Goal: Task Accomplishment & Management: Manage account settings

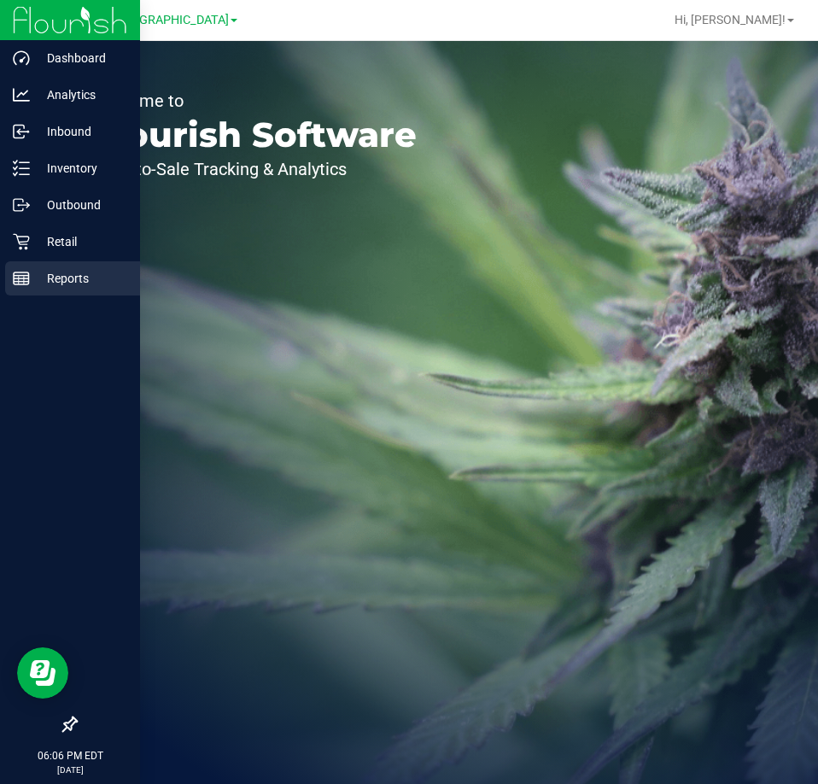
click at [71, 281] on p "Reports" at bounding box center [81, 278] width 102 height 20
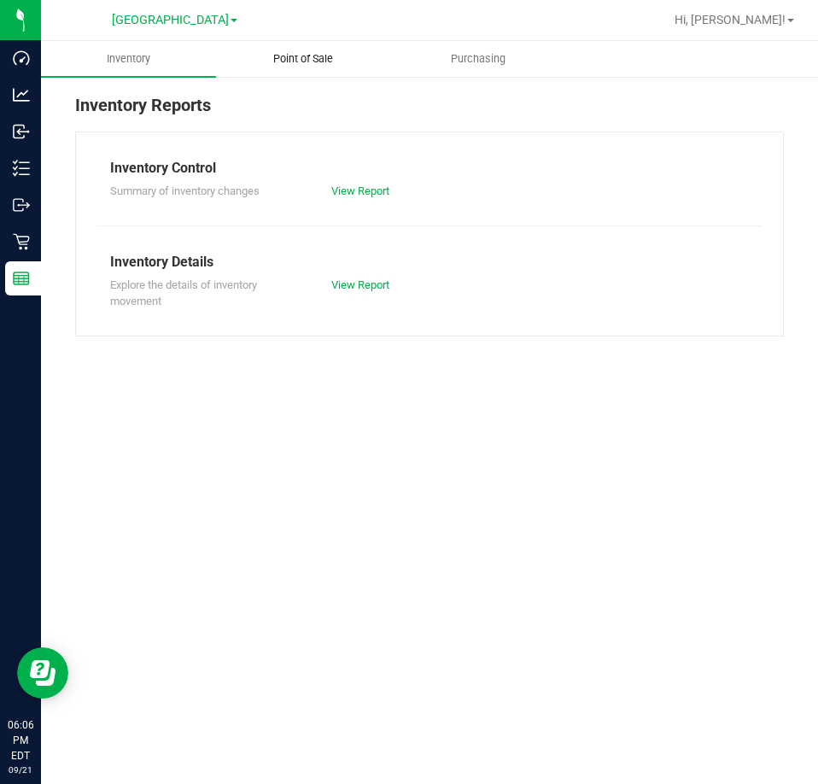
click at [301, 61] on span "Point of Sale" at bounding box center [303, 58] width 106 height 15
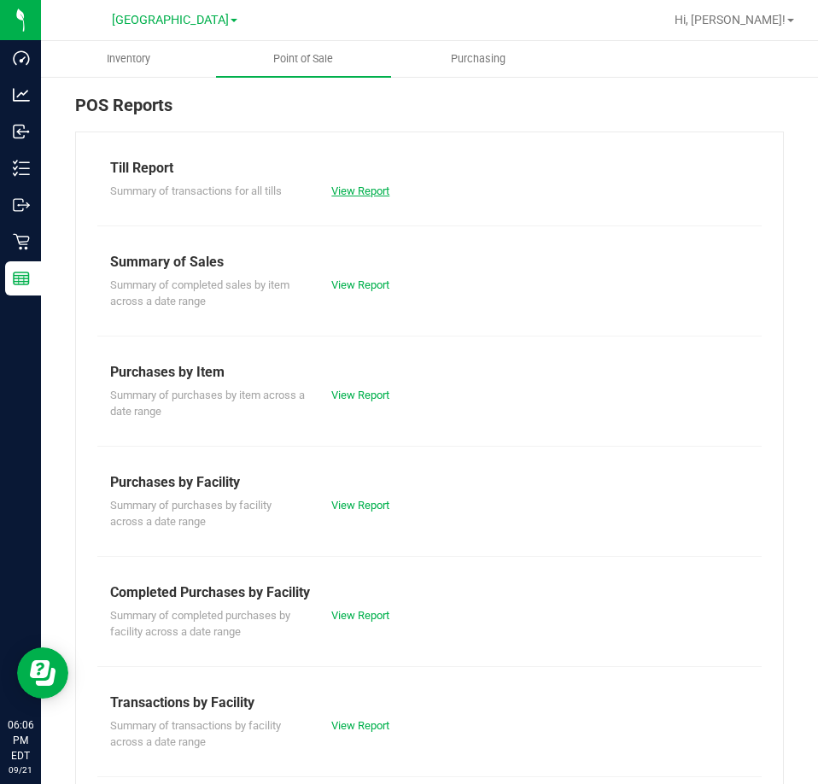
click at [354, 189] on link "View Report" at bounding box center [360, 190] width 58 height 13
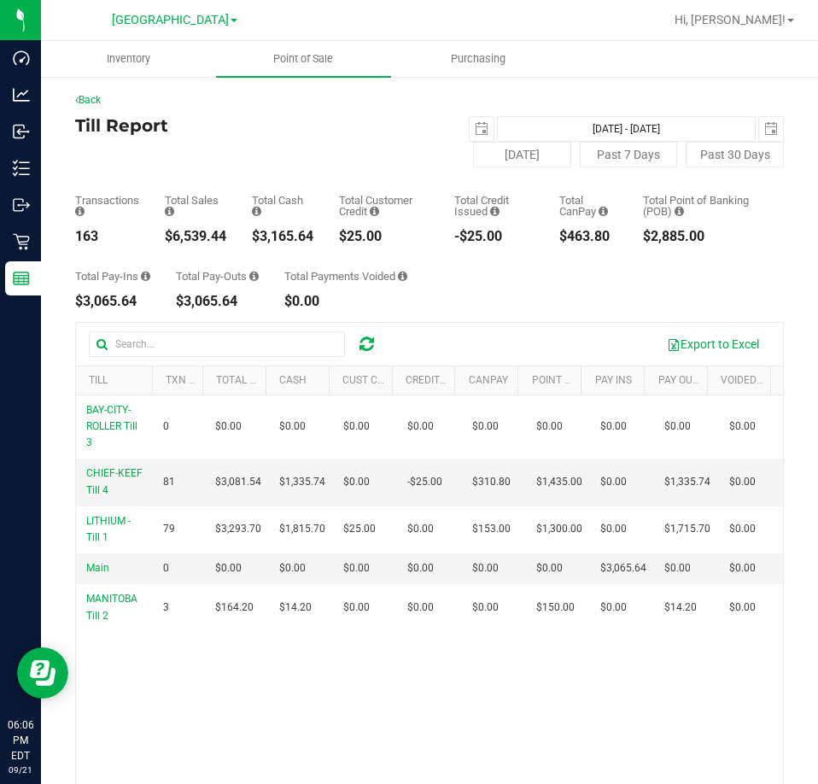
click at [378, 114] on div "Back Till Report [DATE] [DATE] - [DATE] [DATE] [DATE] Past 7 Days Past 30 Days …" at bounding box center [429, 513] width 709 height 842
click at [311, 69] on uib-tab-heading "Point of Sale" at bounding box center [303, 59] width 175 height 36
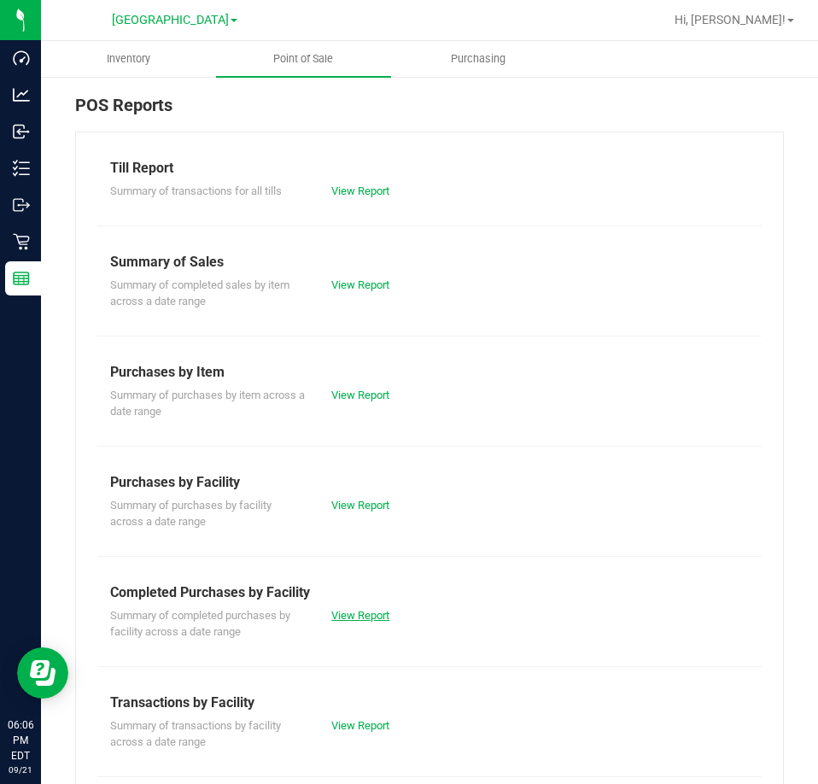
click at [354, 614] on link "View Report" at bounding box center [360, 615] width 58 height 13
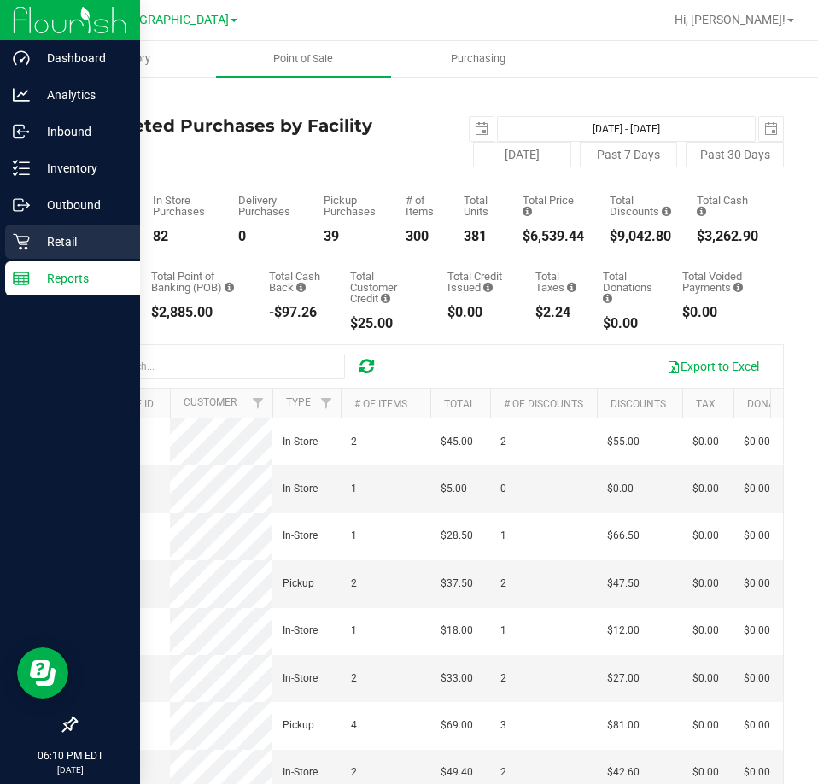
click at [67, 237] on p "Retail" at bounding box center [81, 241] width 102 height 20
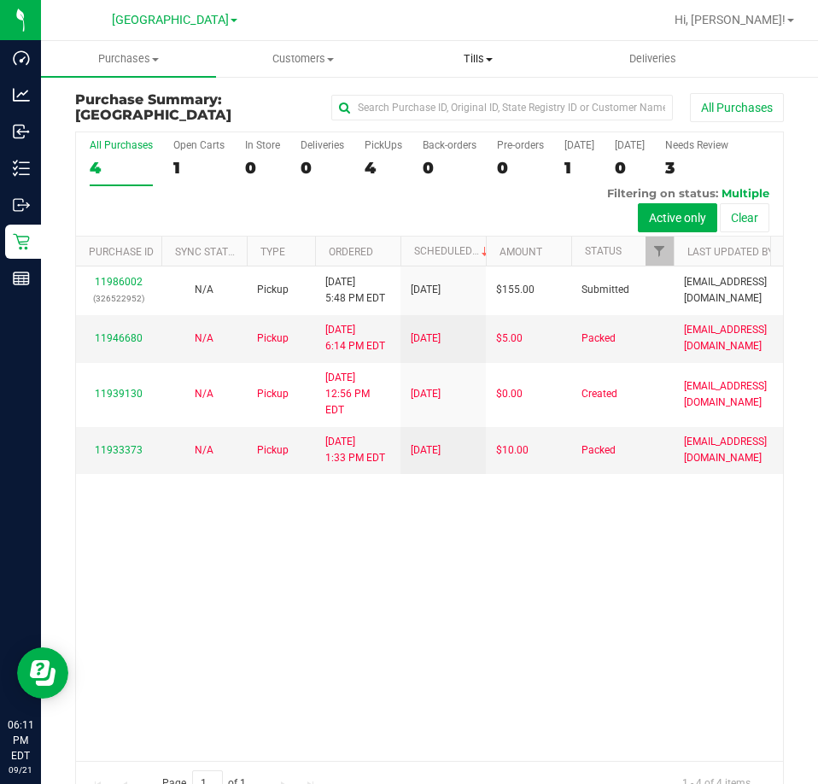
click at [472, 54] on span "Tills" at bounding box center [478, 58] width 173 height 15
click at [477, 100] on span "Manage tills" at bounding box center [448, 103] width 115 height 15
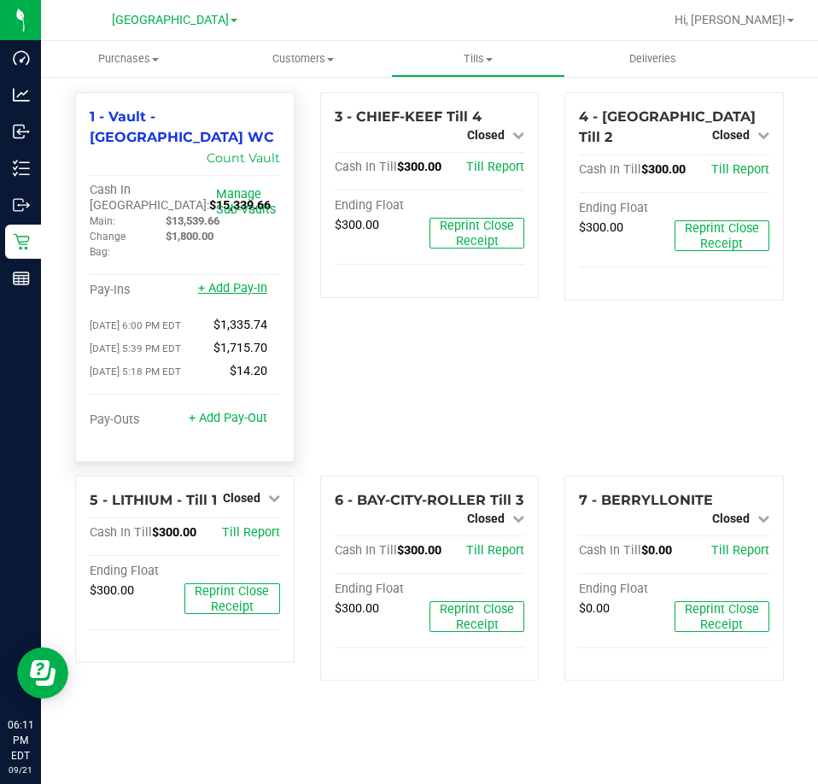
click at [246, 281] on link "+ Add Pay-In" at bounding box center [232, 288] width 69 height 15
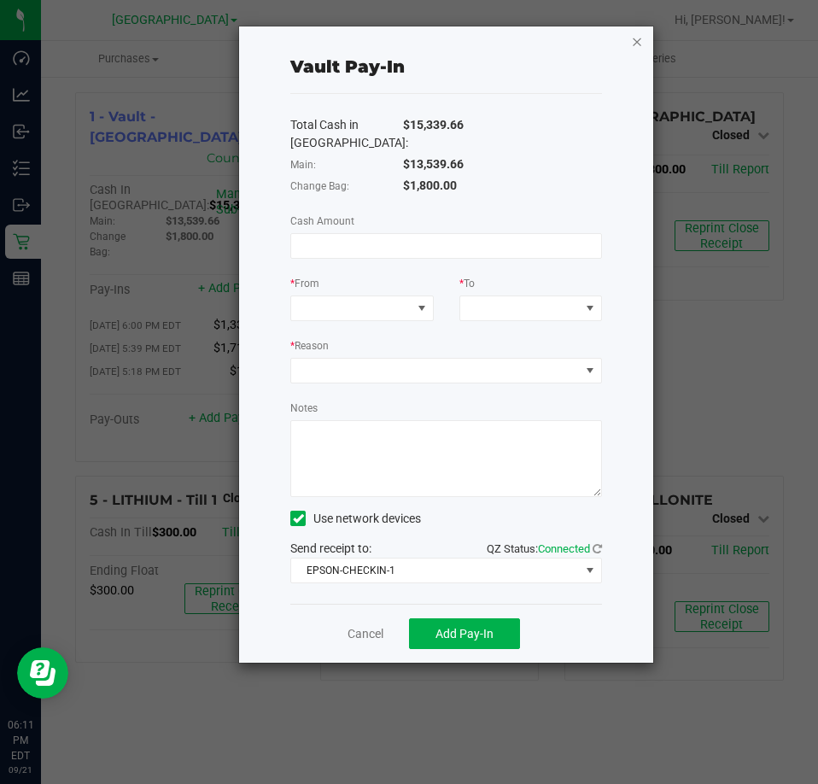
click at [634, 40] on icon "button" at bounding box center [637, 41] width 12 height 20
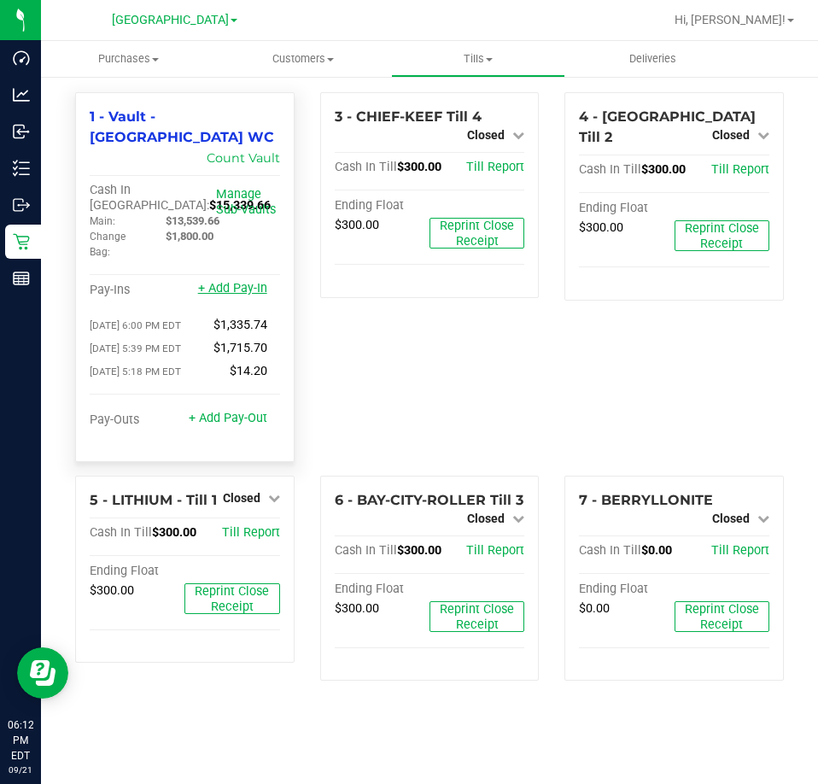
click at [255, 281] on link "+ Add Pay-In" at bounding box center [232, 288] width 69 height 15
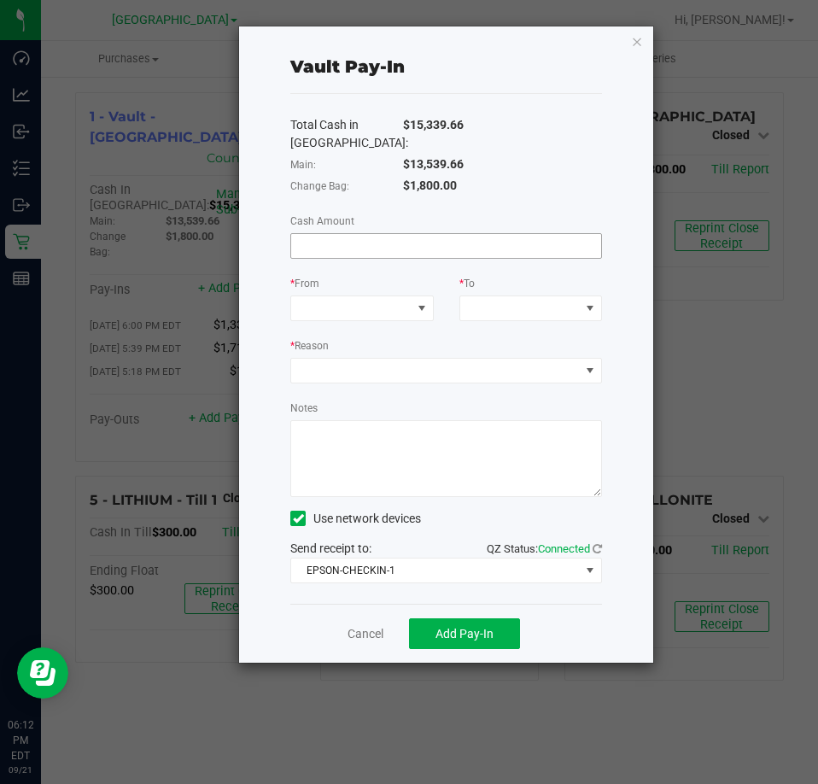
click at [337, 238] on input at bounding box center [446, 246] width 310 height 24
click at [380, 253] on input at bounding box center [446, 246] width 310 height 24
type input "$102.00"
click at [380, 316] on span at bounding box center [351, 308] width 120 height 24
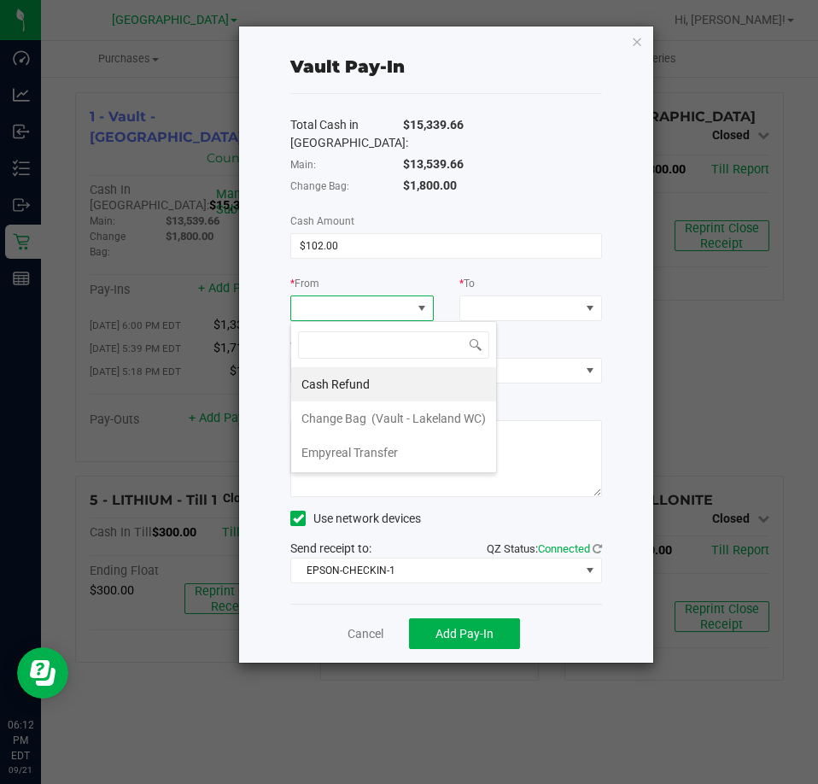
scroll to position [26, 143]
drag, startPoint x: 379, startPoint y: 389, endPoint x: 444, endPoint y: 282, distance: 125.7
click at [444, 282] on body "Dashboard Analytics Inbound Inventory Outbound Retail Reports 06:12 PM EDT [DAT…" at bounding box center [409, 392] width 818 height 784
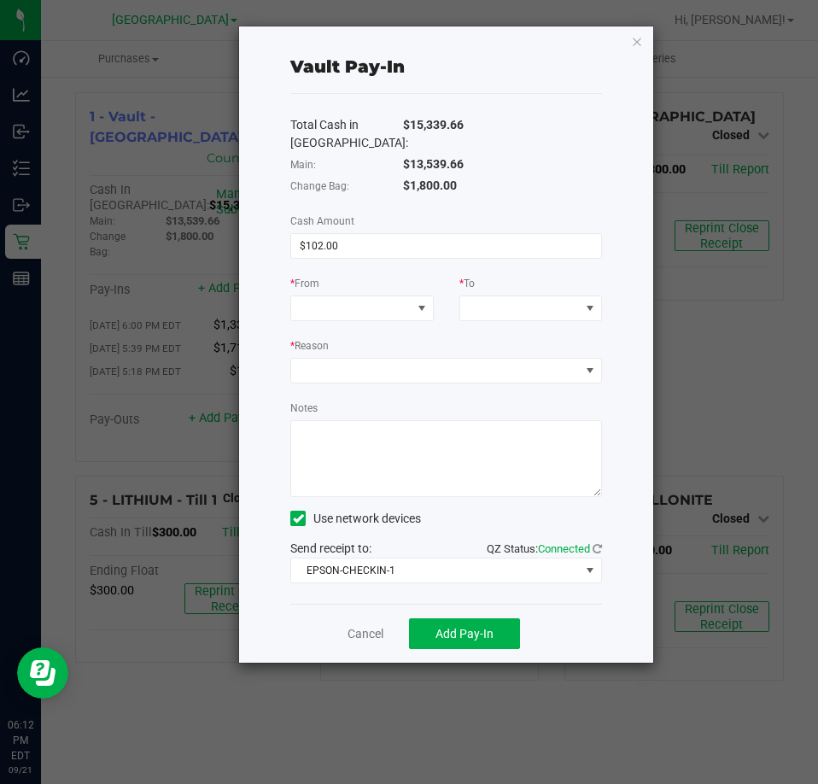
click at [444, 282] on div "* From" at bounding box center [362, 297] width 168 height 47
click at [408, 305] on span at bounding box center [351, 308] width 120 height 24
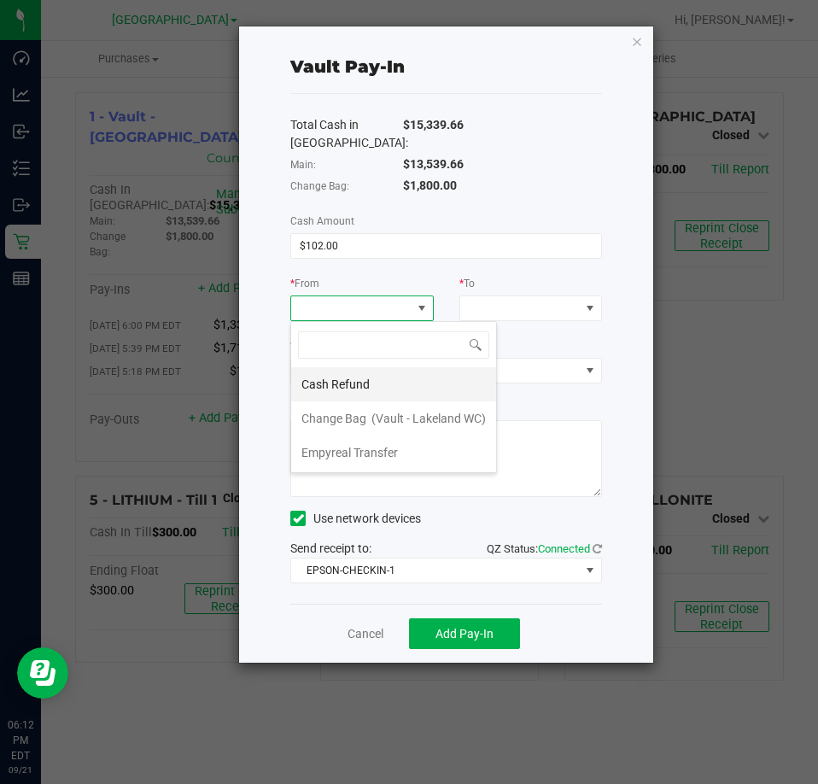
click at [407, 379] on li "Cash Refund" at bounding box center [393, 384] width 205 height 34
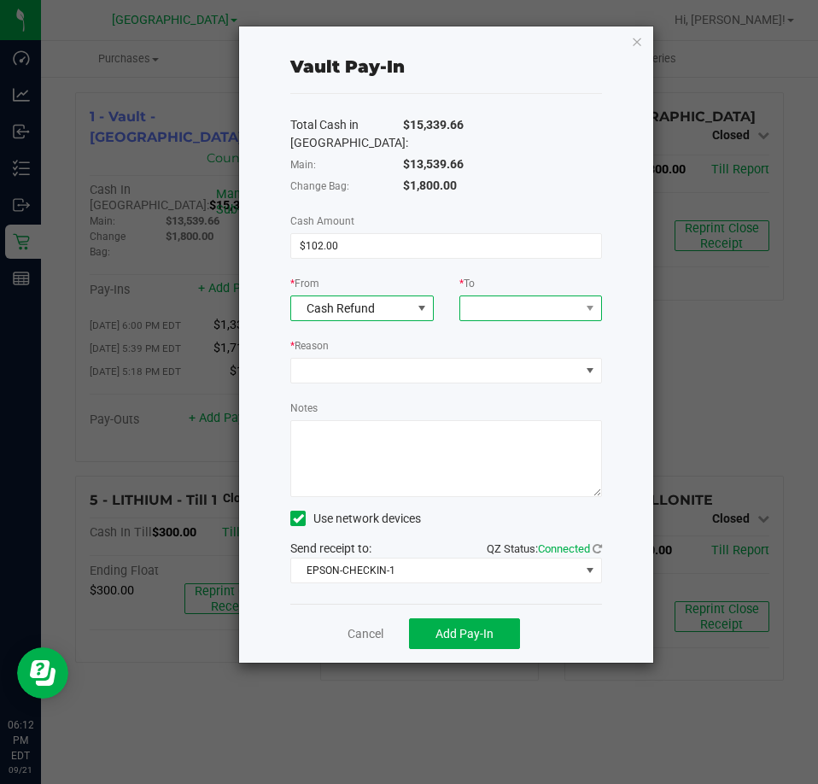
click at [488, 307] on span at bounding box center [520, 308] width 120 height 24
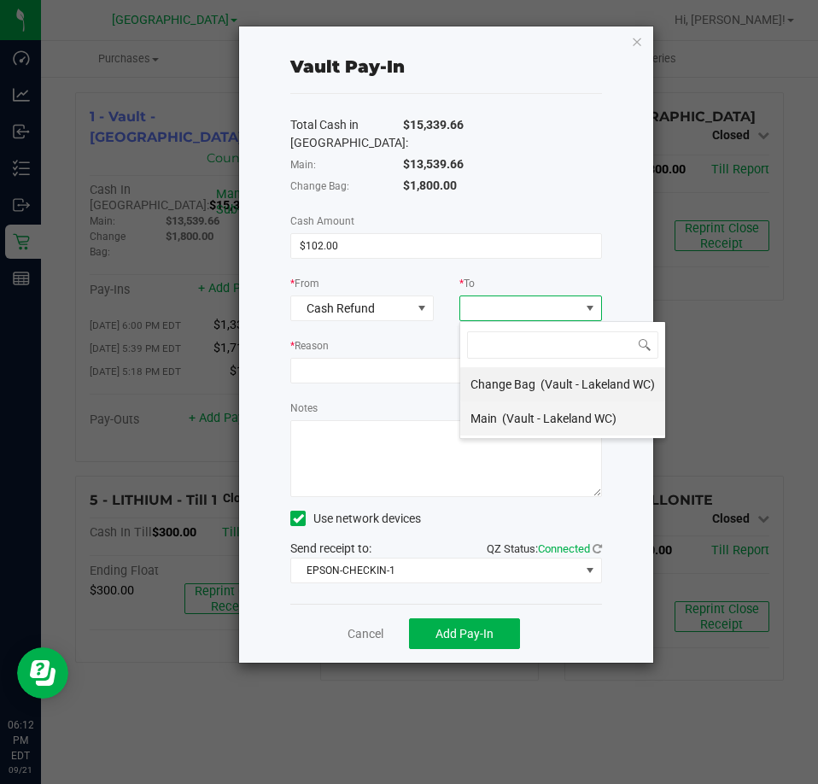
click at [499, 417] on div "Main (Vault - Lakeland WC)" at bounding box center [544, 418] width 146 height 31
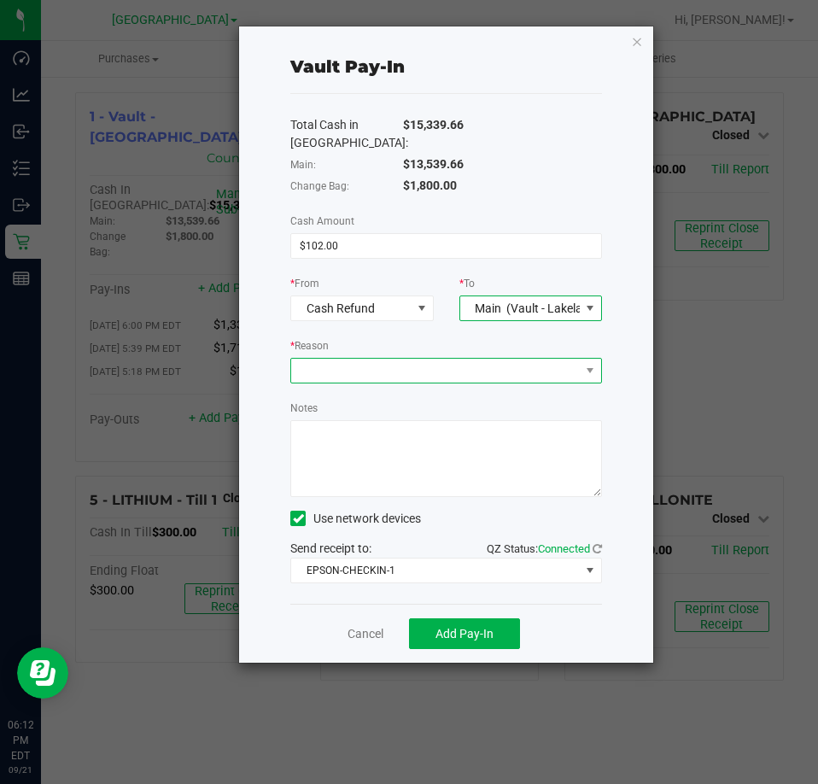
click at [405, 369] on span at bounding box center [435, 371] width 289 height 24
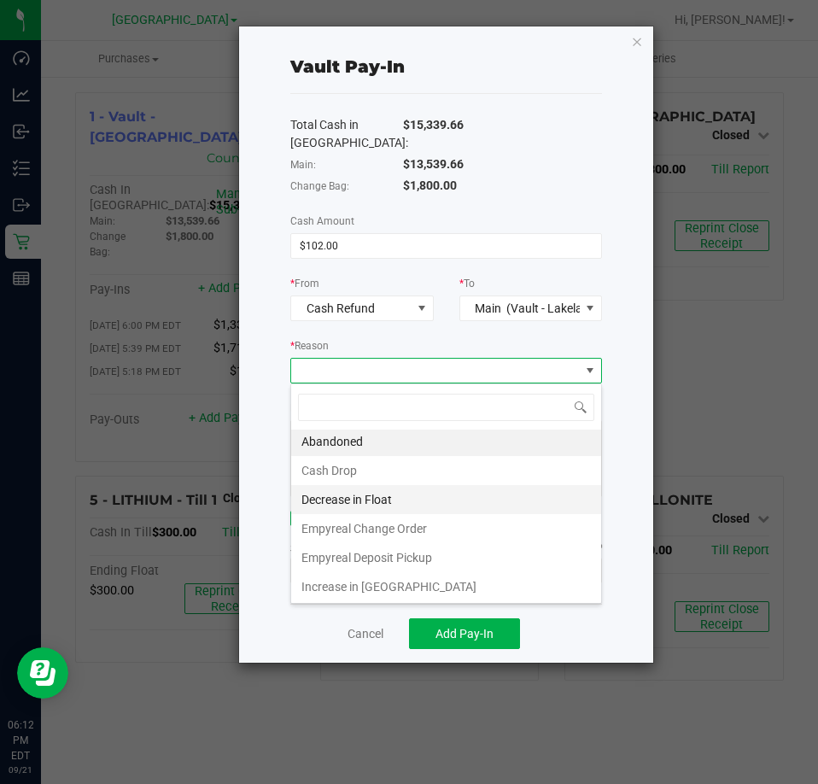
scroll to position [3, 0]
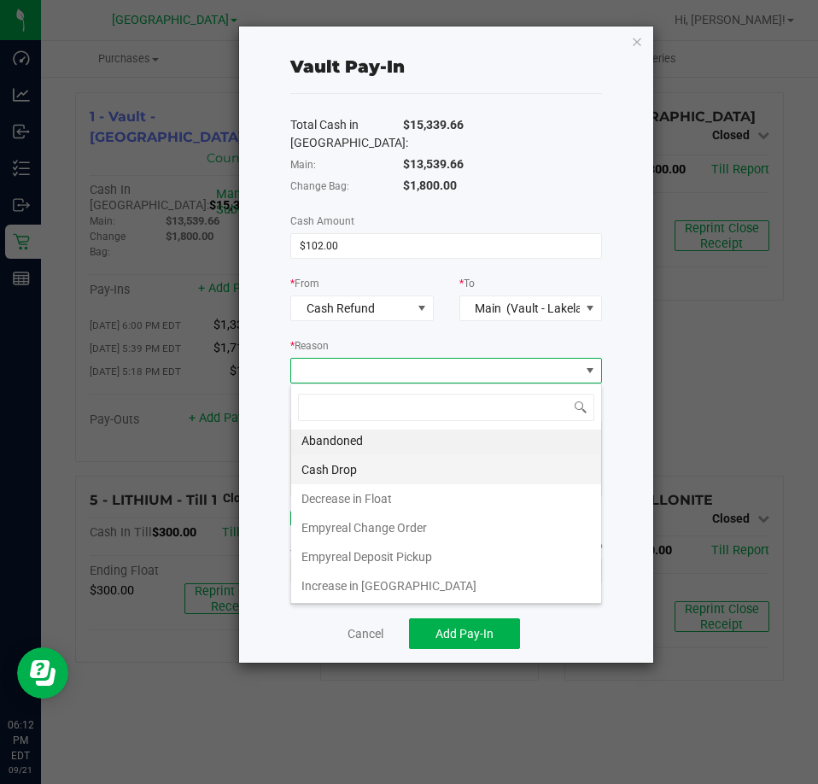
click at [391, 459] on li "Cash Drop" at bounding box center [446, 469] width 310 height 29
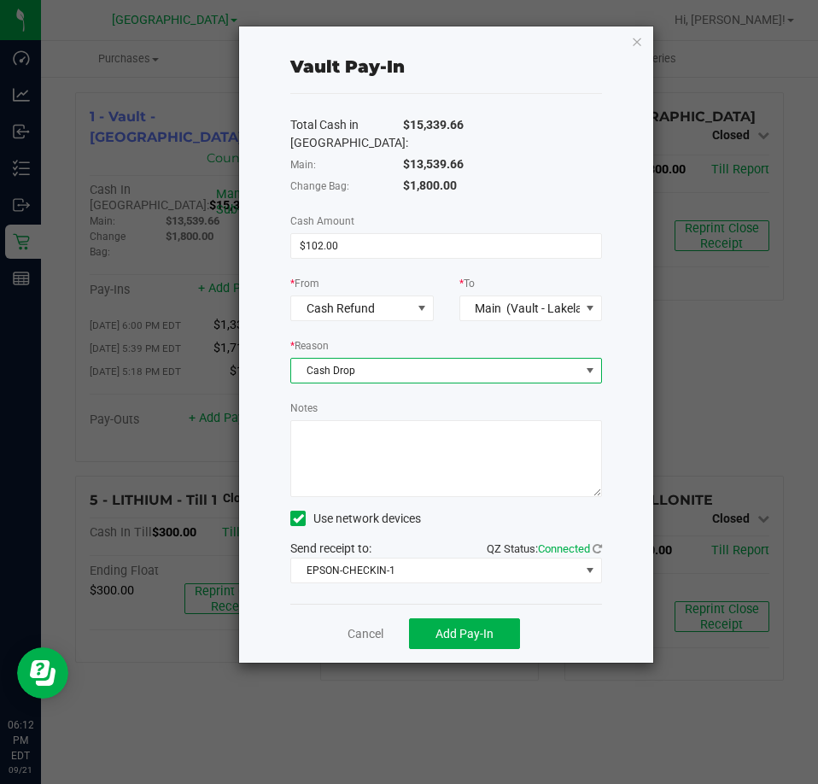
click at [385, 466] on textarea "Notes" at bounding box center [446, 458] width 312 height 77
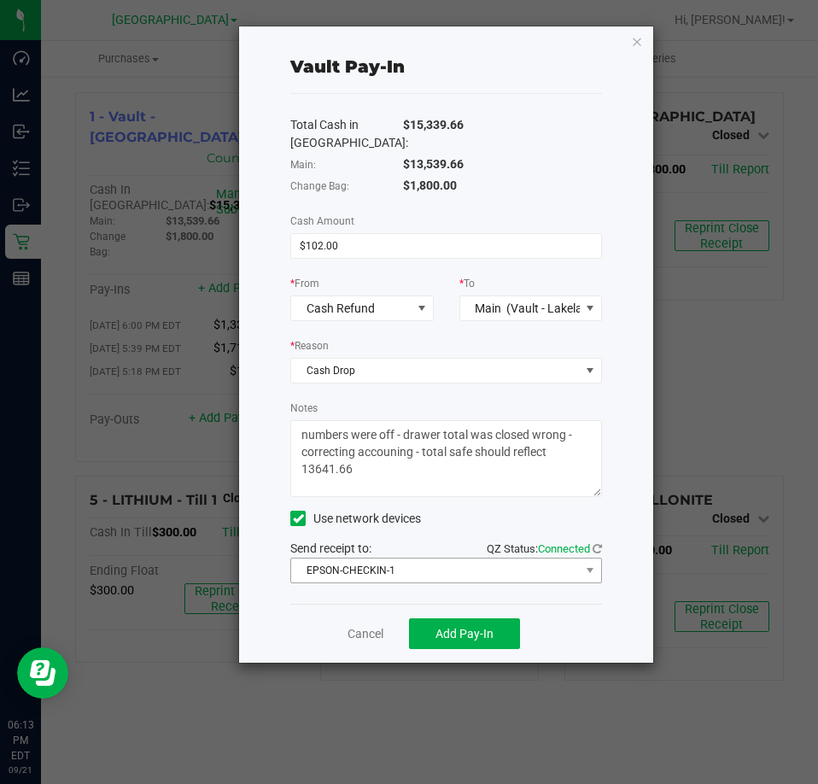
type textarea "numbers were off - drawer total was closed wrong - correcting accouning - total…"
click at [516, 566] on span "EPSON-CHECKIN-1" at bounding box center [435, 570] width 289 height 24
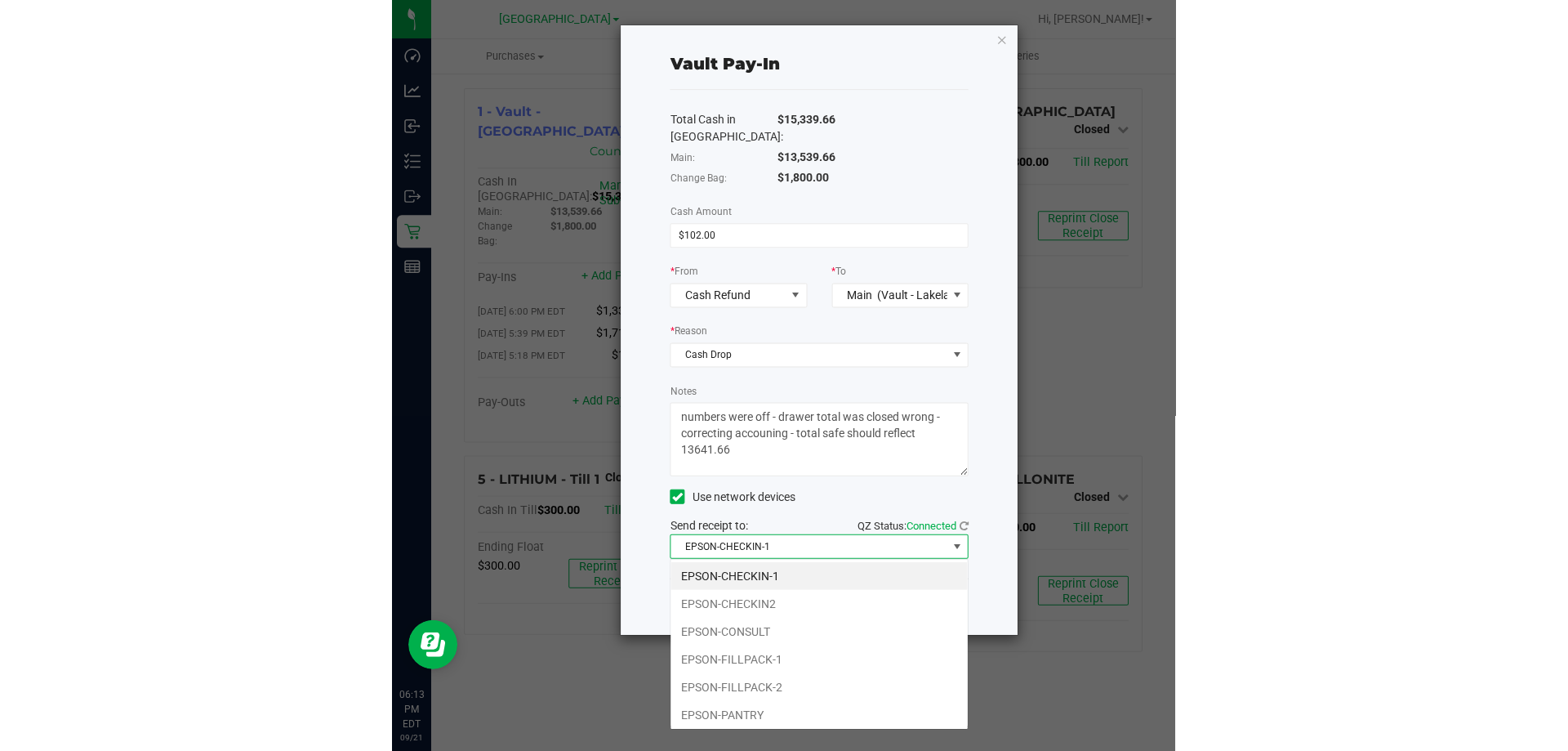
scroll to position [25, 297]
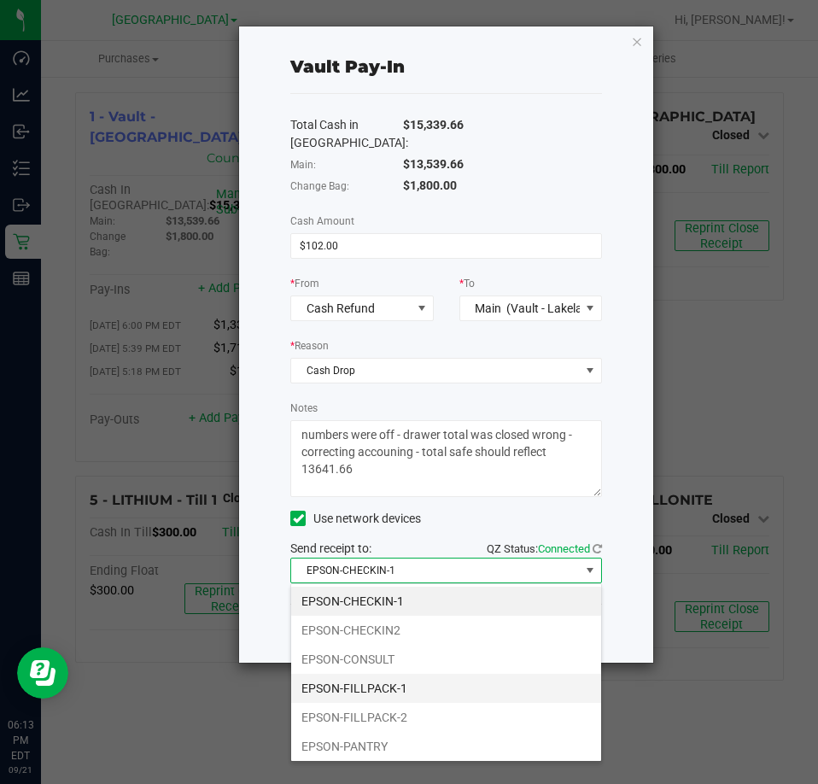
click at [461, 677] on li "EPSON-FILLPACK-1" at bounding box center [446, 688] width 310 height 29
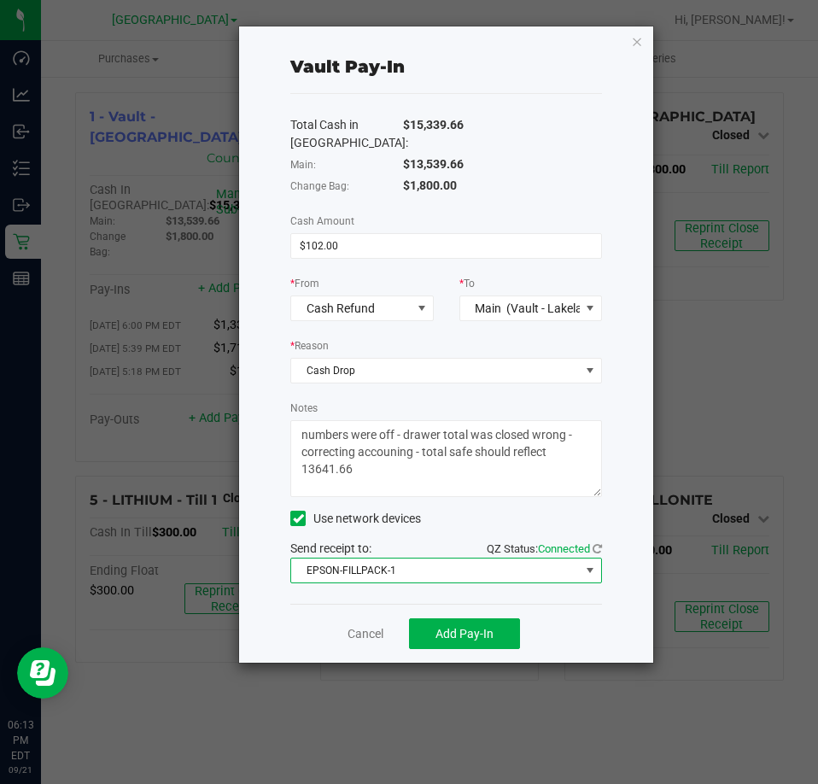
click at [453, 649] on div "Cancel Add Pay-In" at bounding box center [446, 633] width 312 height 59
click at [462, 633] on span "Add Pay-In" at bounding box center [465, 634] width 58 height 14
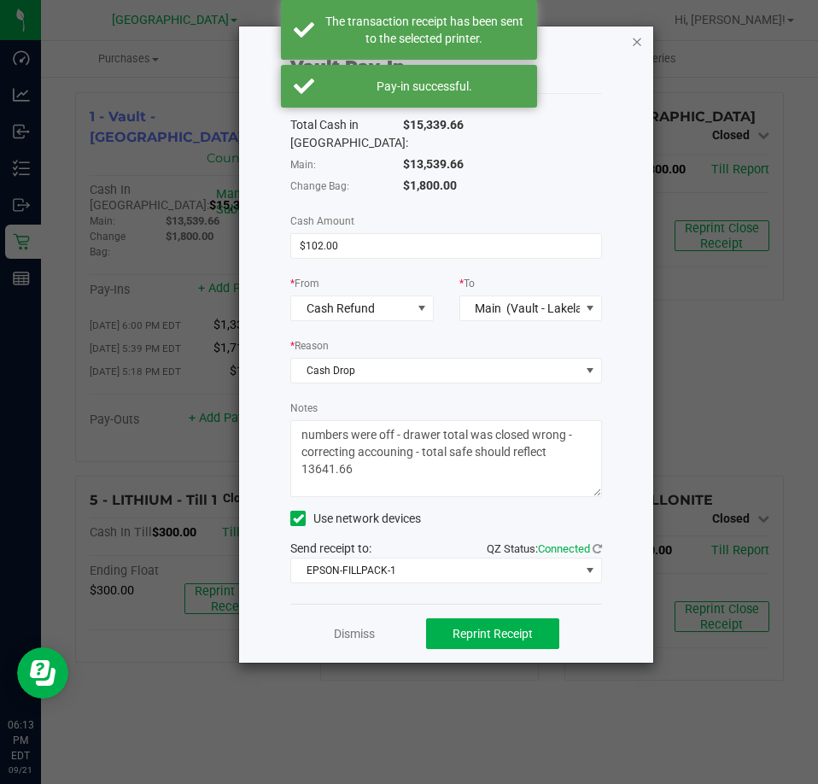
click at [634, 42] on icon "button" at bounding box center [637, 41] width 12 height 20
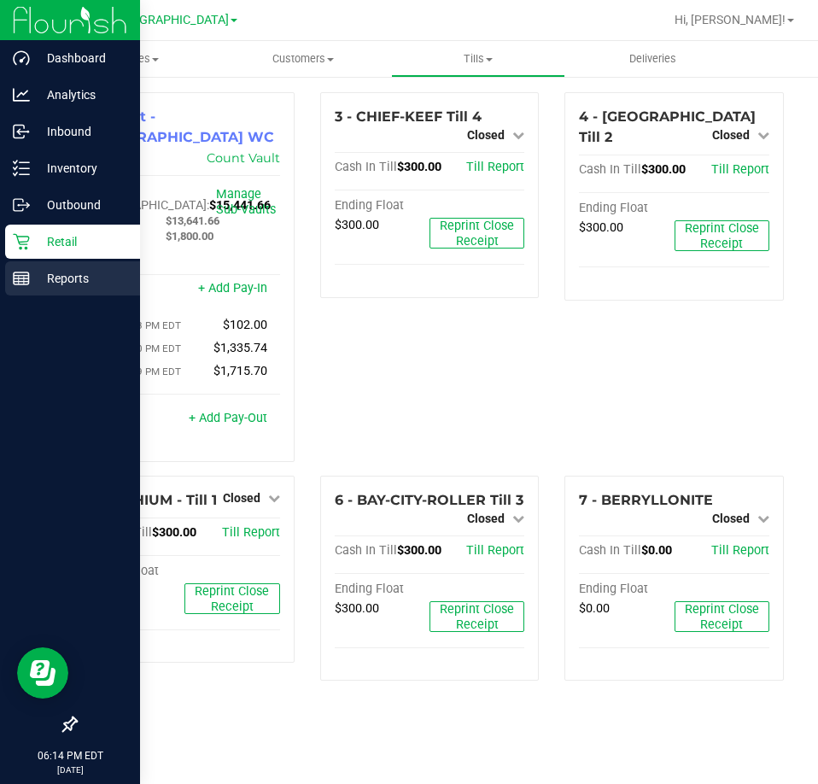
click at [60, 275] on p "Reports" at bounding box center [81, 278] width 102 height 20
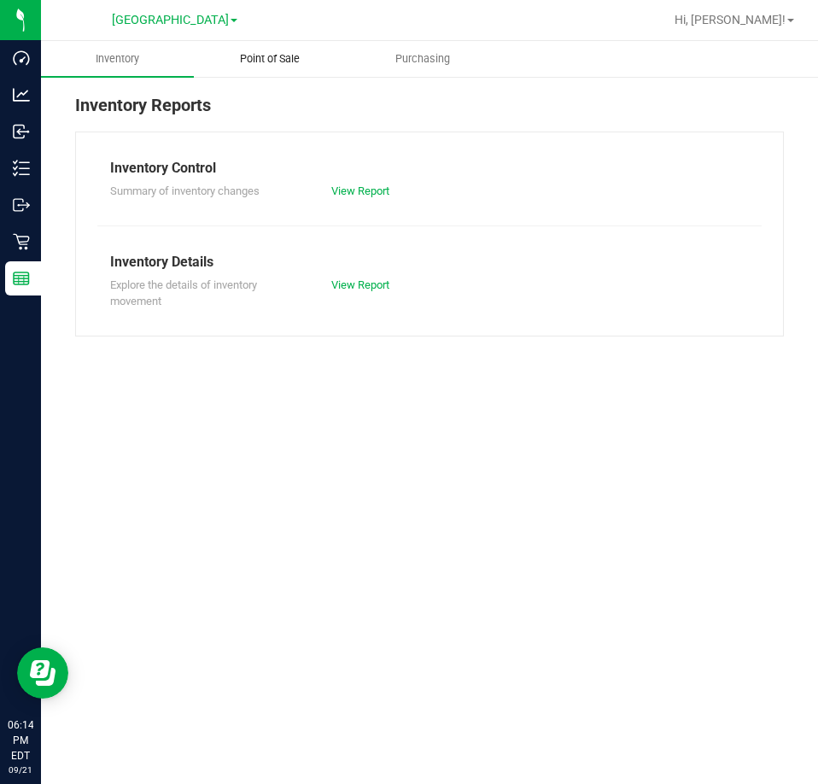
click at [266, 49] on uib-tab-heading "Point of Sale" at bounding box center [270, 59] width 151 height 34
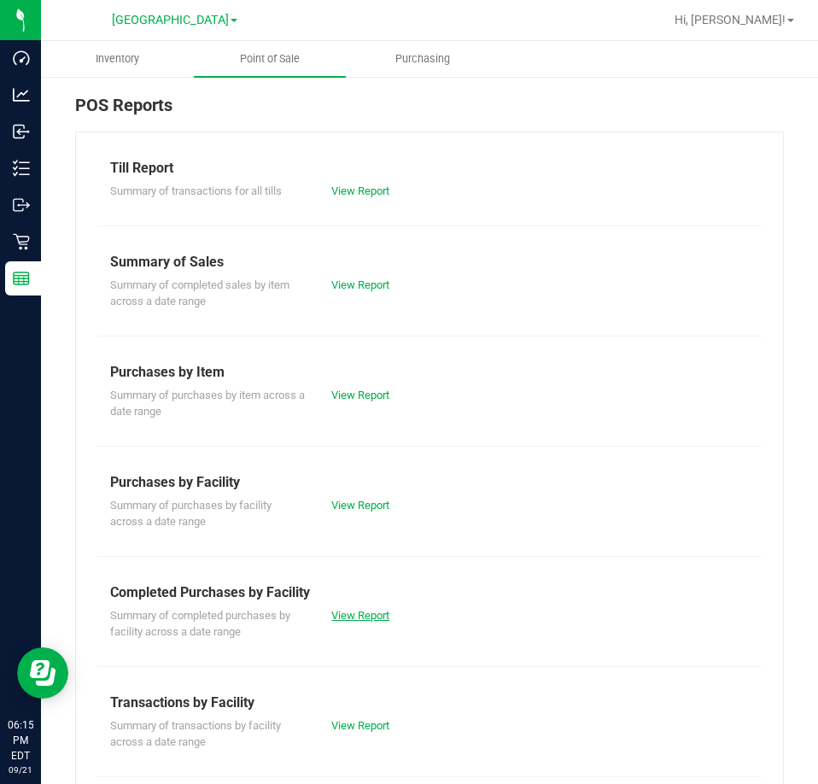
click at [346, 608] on div "View Report" at bounding box center [374, 615] width 111 height 17
click at [347, 612] on link "View Report" at bounding box center [360, 615] width 58 height 13
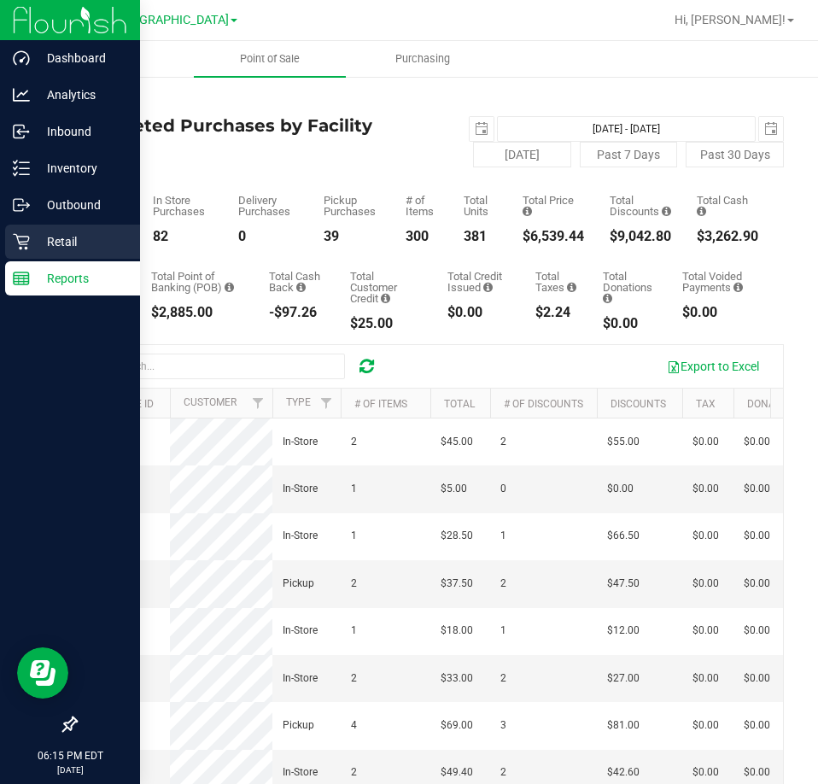
click at [49, 251] on p "Retail" at bounding box center [81, 241] width 102 height 20
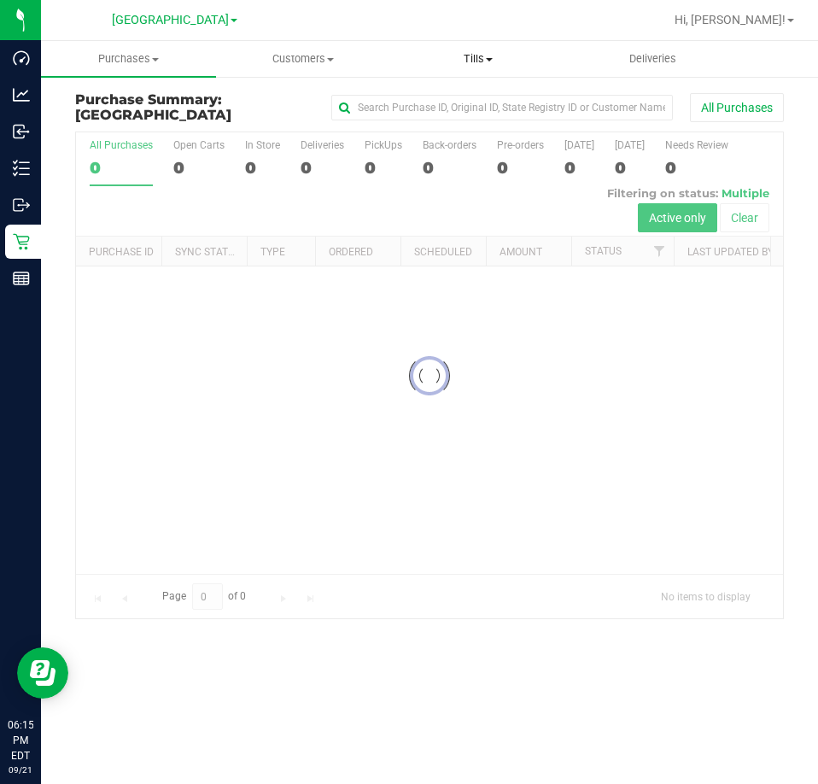
click at [487, 51] on span "Tills" at bounding box center [478, 58] width 173 height 15
click at [449, 112] on li "Manage tills" at bounding box center [478, 103] width 175 height 20
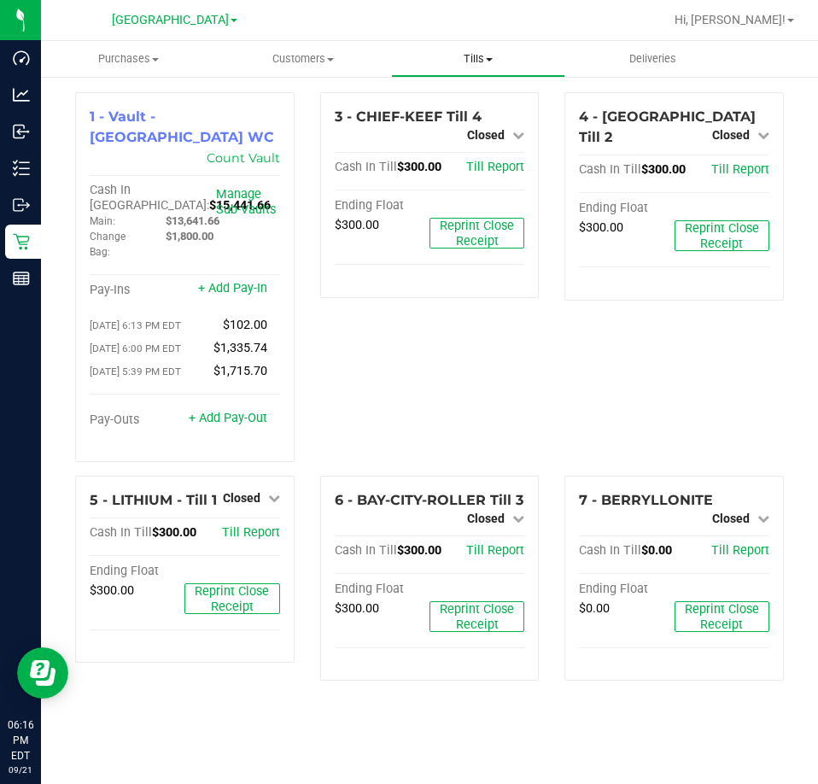
click at [464, 54] on span "Tills" at bounding box center [478, 58] width 173 height 15
click at [465, 93] on li "Manage tills" at bounding box center [478, 103] width 175 height 20
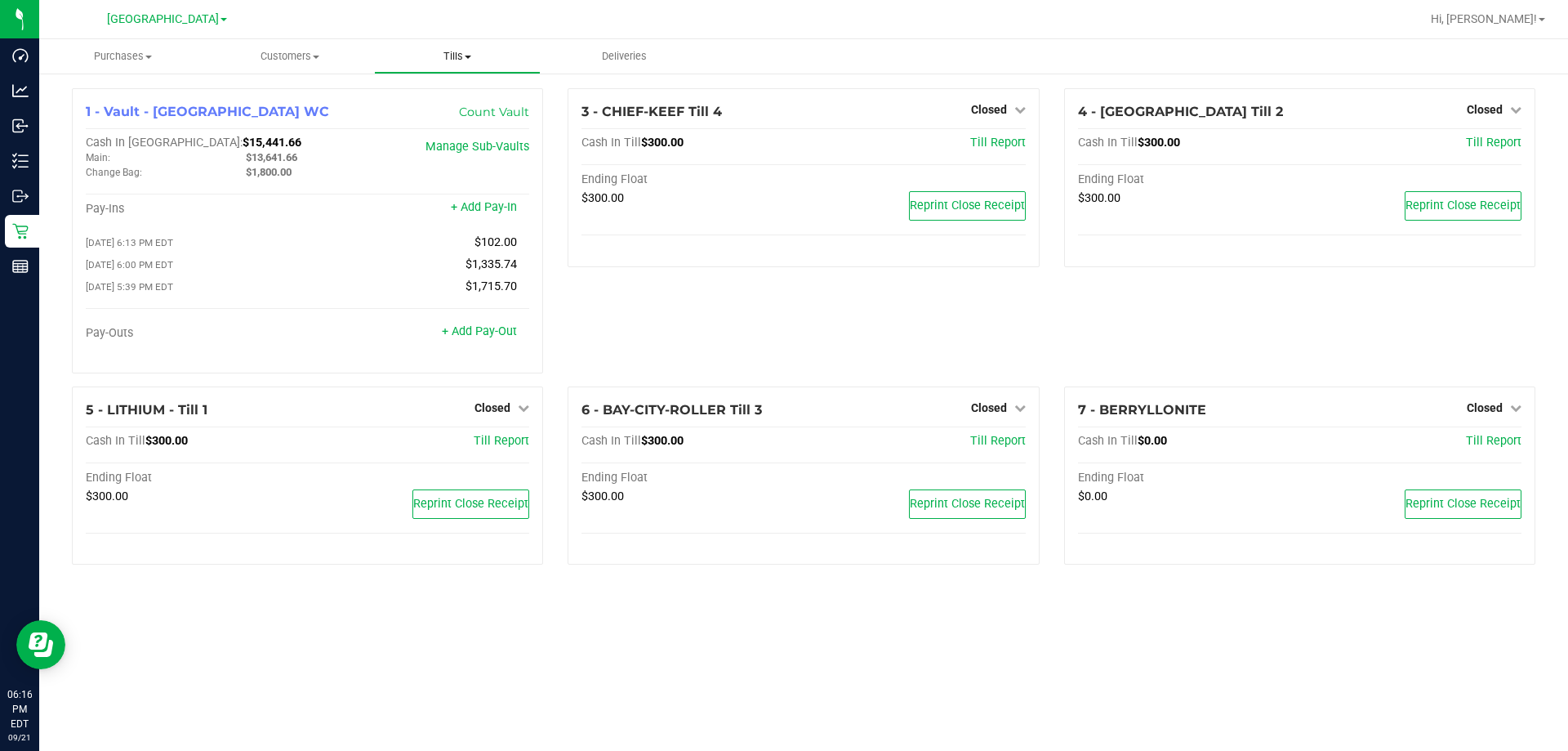
click at [459, 50] on span "Tills" at bounding box center [457, 55] width 165 height 14
click at [471, 119] on span "Reconcile e-payments" at bounding box center [455, 118] width 163 height 14
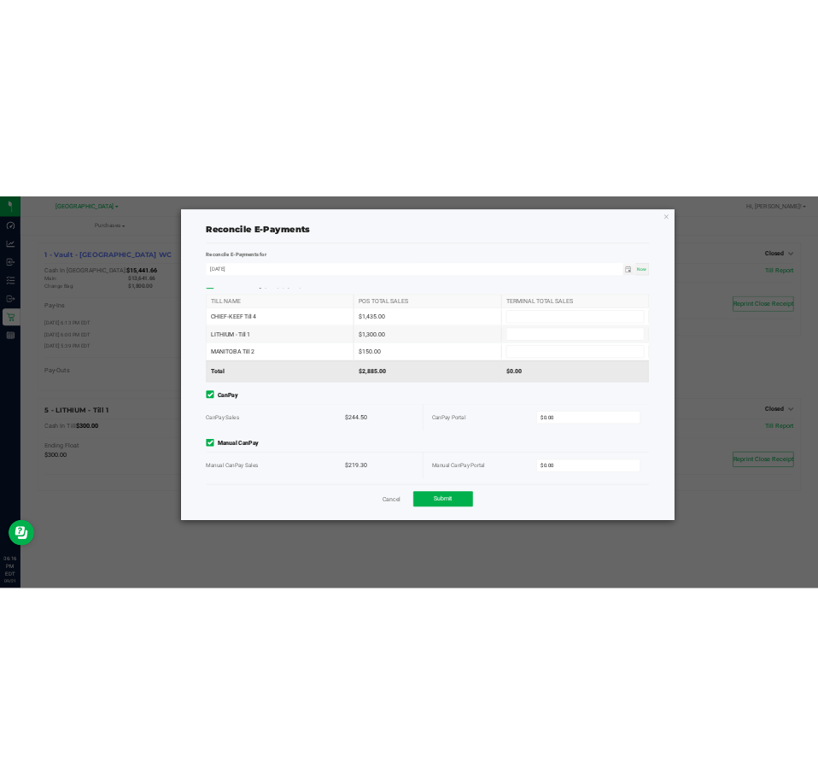
scroll to position [18, 0]
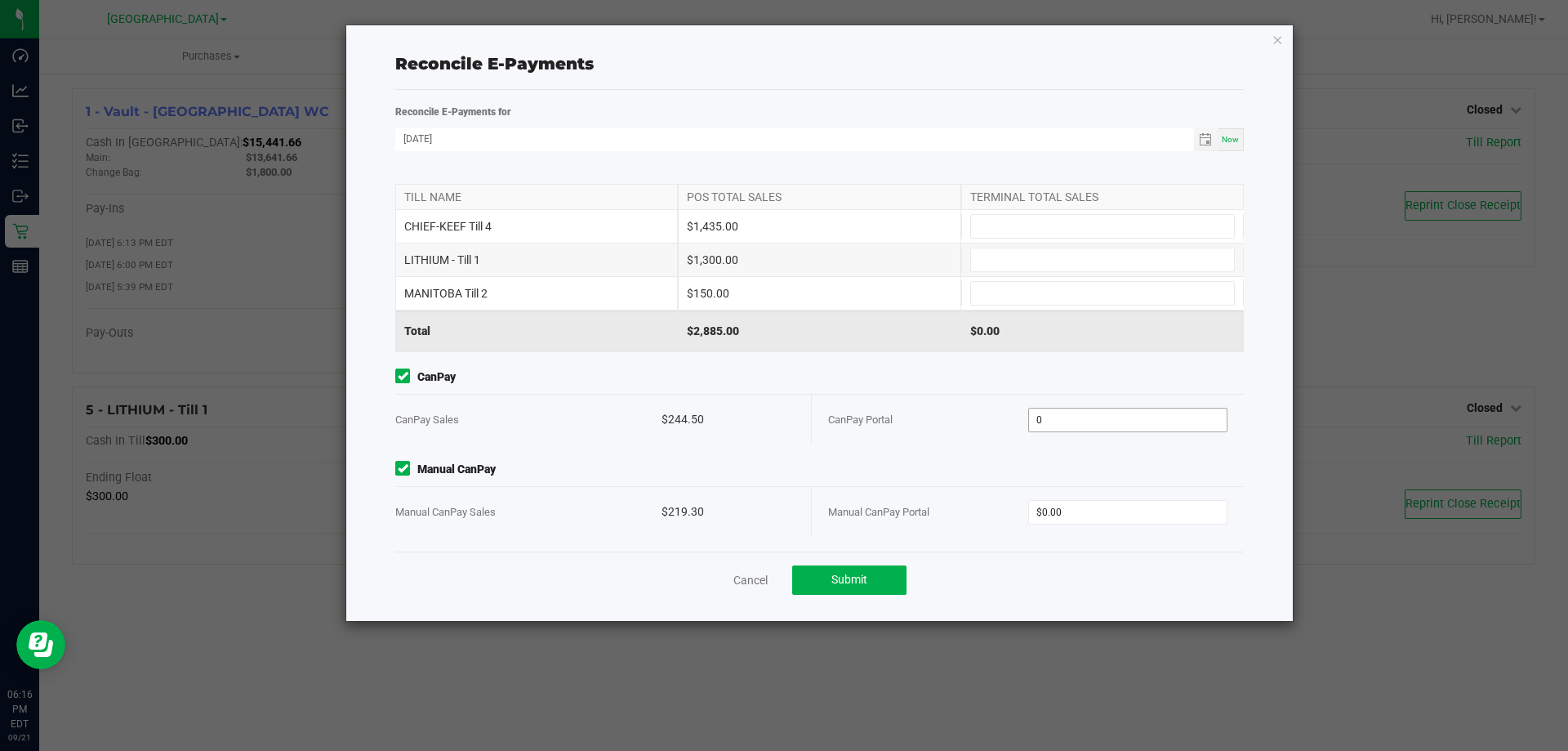
click at [781, 414] on input "0" at bounding box center [1128, 420] width 199 height 23
type input "$244.50"
click at [781, 506] on input "0" at bounding box center [1128, 512] width 199 height 23
type input "$219.30"
click at [781, 240] on div "CHIEF-KEEF Till 4 $1,435.00" at bounding box center [818, 226] width 848 height 33
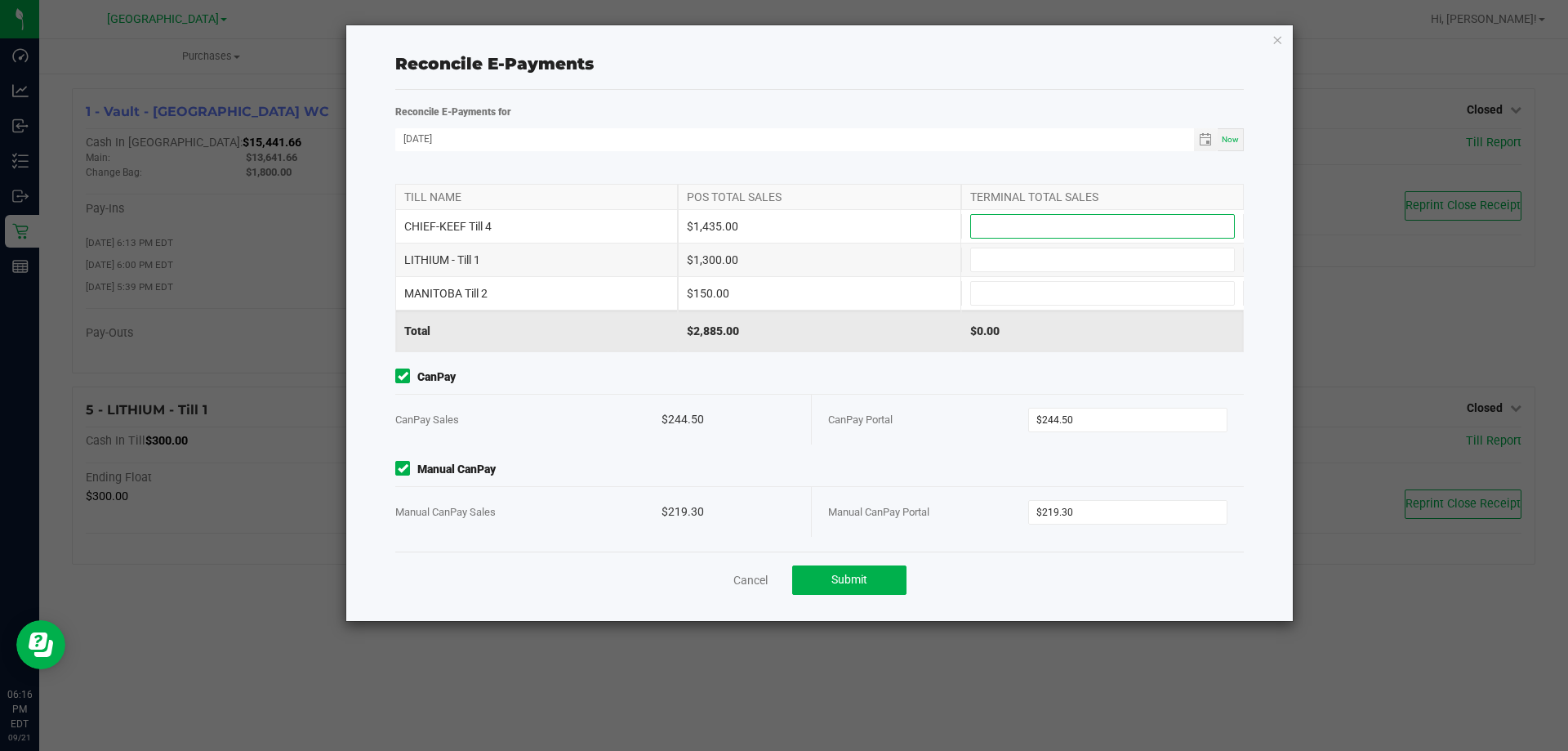
click at [781, 232] on input at bounding box center [1101, 227] width 263 height 23
type input "$1,435.00"
click at [781, 294] on input at bounding box center [1101, 294] width 263 height 23
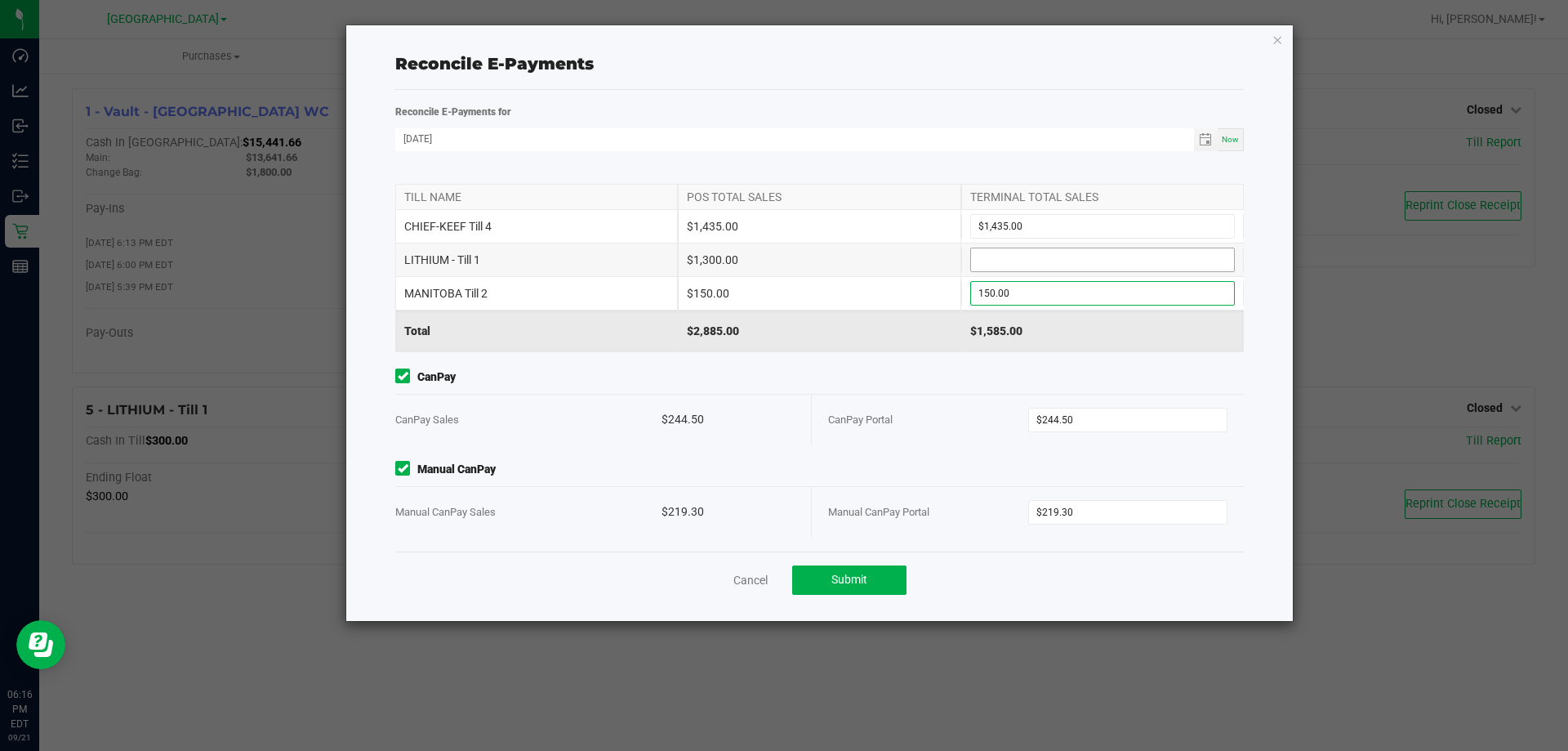
type input "$150.00"
click at [781, 263] on input at bounding box center [1101, 260] width 263 height 23
type input "$1,300.00"
click at [781, 577] on button "Submit" at bounding box center [849, 580] width 115 height 30
